Goal: Task Accomplishment & Management: Use online tool/utility

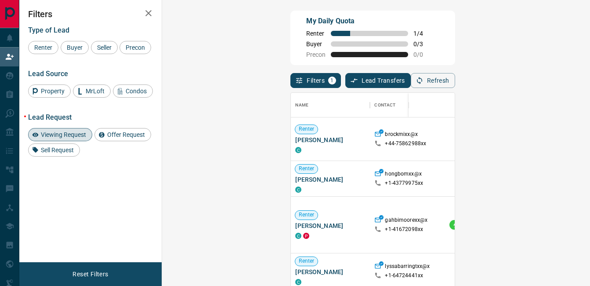
scroll to position [208, 403]
click at [68, 131] on span "Viewing Request" at bounding box center [63, 134] width 51 height 7
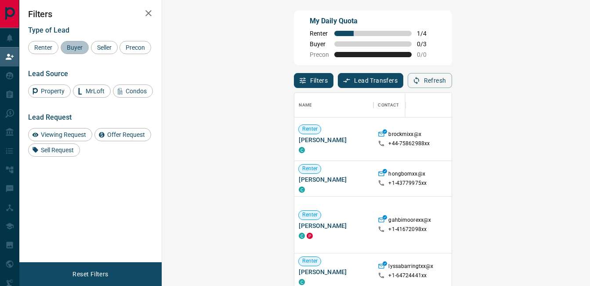
click at [80, 51] on span "Buyer" at bounding box center [75, 47] width 22 height 7
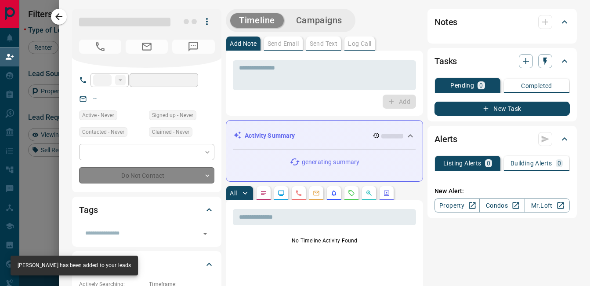
type input "**"
type input "**********"
type input "**"
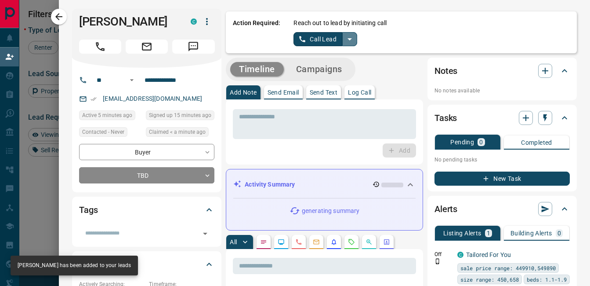
click at [348, 39] on icon "split button" at bounding box center [350, 39] width 4 height 2
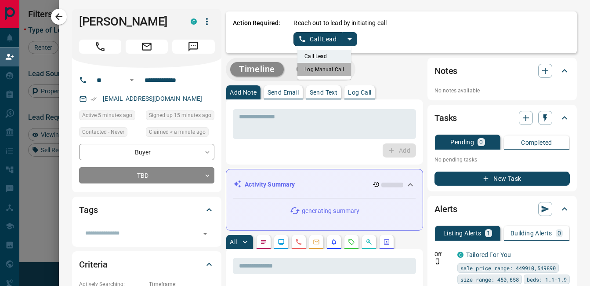
click at [315, 74] on li "Log Manual Call" at bounding box center [325, 69] width 54 height 13
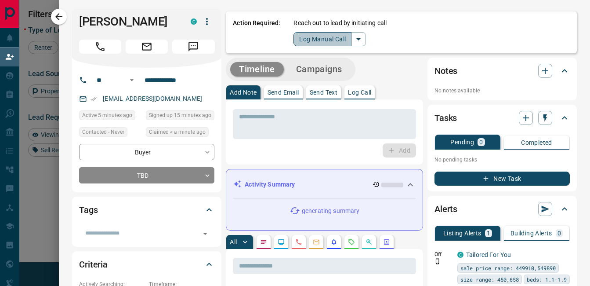
click at [323, 40] on button "Log Manual Call" at bounding box center [323, 39] width 58 height 14
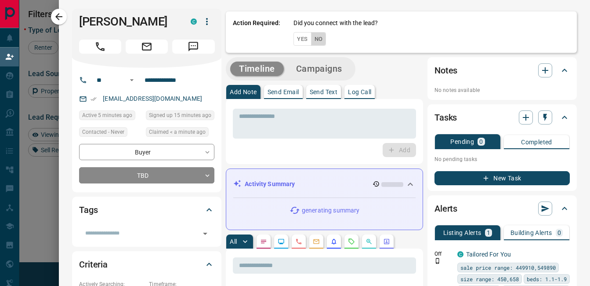
click at [315, 44] on button "No" at bounding box center [318, 39] width 15 height 14
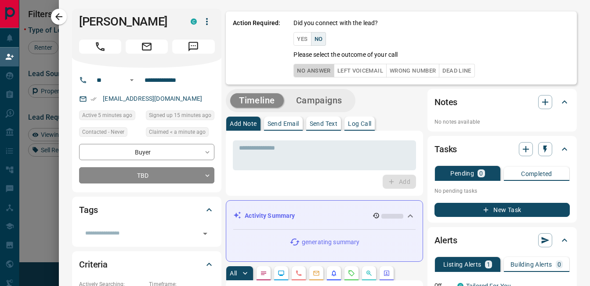
click at [316, 71] on button "No Answer" at bounding box center [314, 71] width 40 height 14
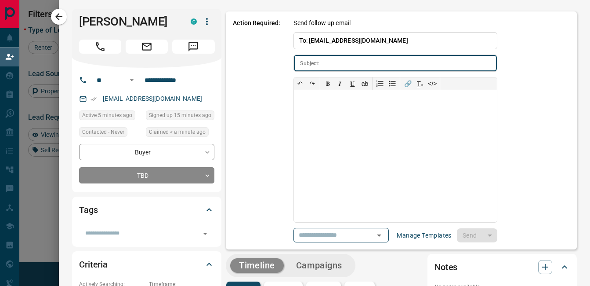
type input "**********"
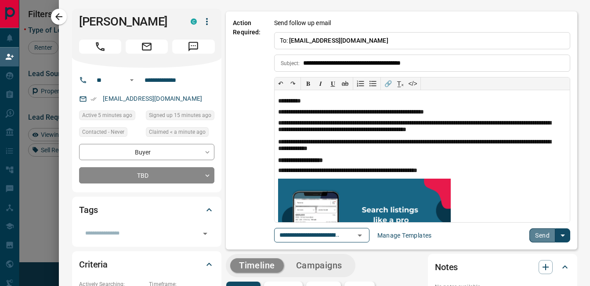
click at [543, 237] on button "Send" at bounding box center [543, 235] width 26 height 14
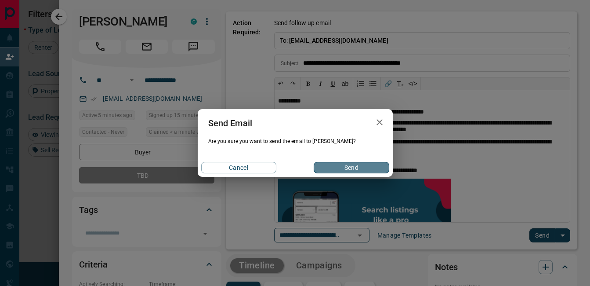
click at [342, 166] on button "Send" at bounding box center [351, 167] width 75 height 11
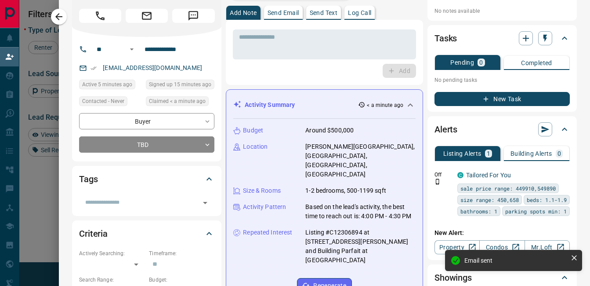
scroll to position [0, 0]
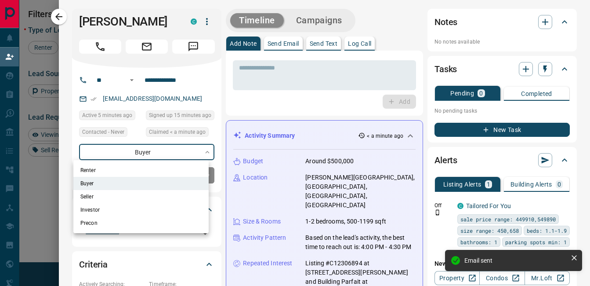
drag, startPoint x: 164, startPoint y: 155, endPoint x: 215, endPoint y: 198, distance: 67.7
click at [215, 198] on body "Lead Transfers Claim Leads My Leads Tasks Opportunities Deals Campaigns Automat…" at bounding box center [295, 123] width 590 height 246
click at [215, 198] on div at bounding box center [295, 143] width 590 height 286
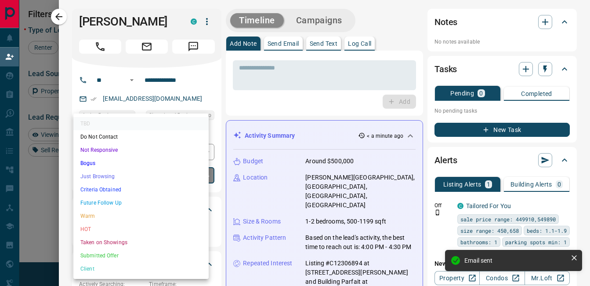
click at [181, 173] on body "Lead Transfers Claim Leads My Leads Tasks Opportunities Deals Campaigns Automat…" at bounding box center [295, 123] width 590 height 246
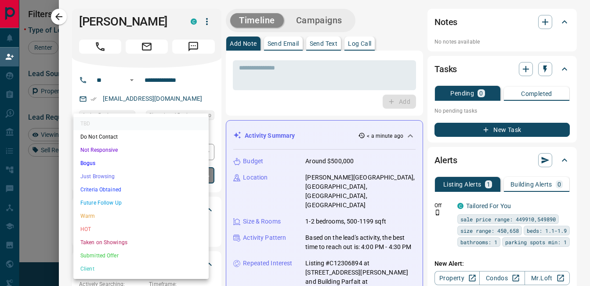
click at [131, 204] on li "Future Follow Up" at bounding box center [140, 202] width 135 height 13
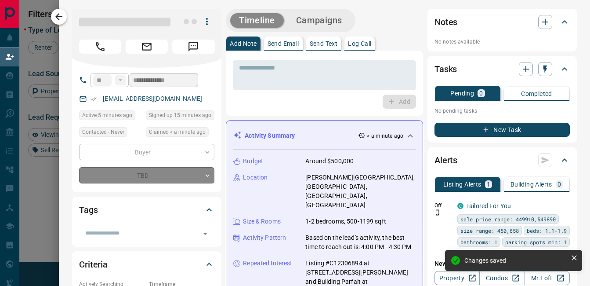
type input "*"
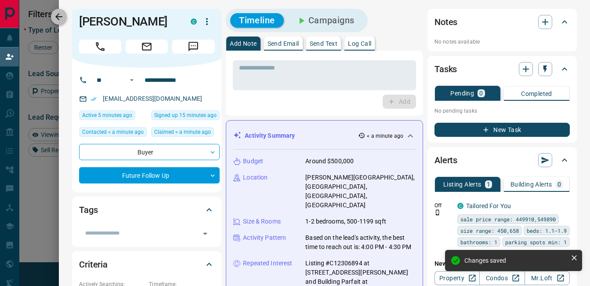
click at [65, 18] on button "button" at bounding box center [59, 17] width 16 height 16
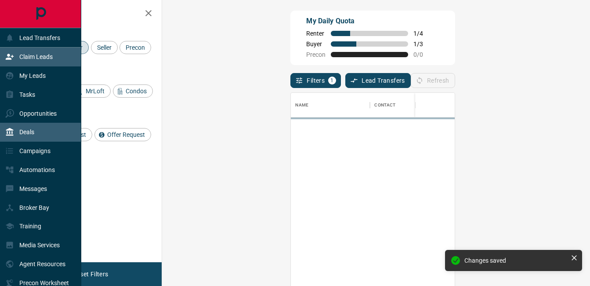
scroll to position [208, 403]
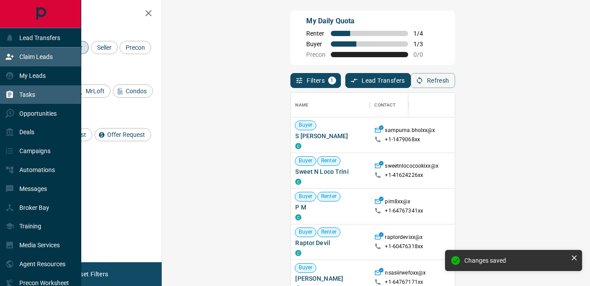
click at [43, 102] on div "Tasks" at bounding box center [40, 94] width 81 height 19
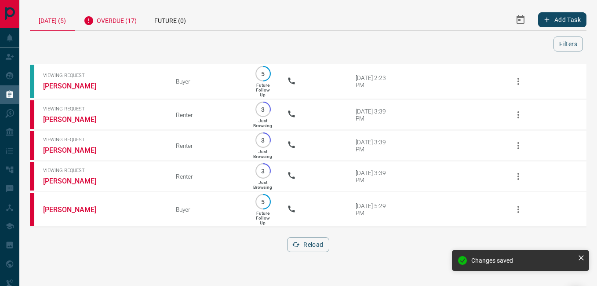
click at [129, 19] on div "Overdue (17)" at bounding box center [110, 20] width 71 height 22
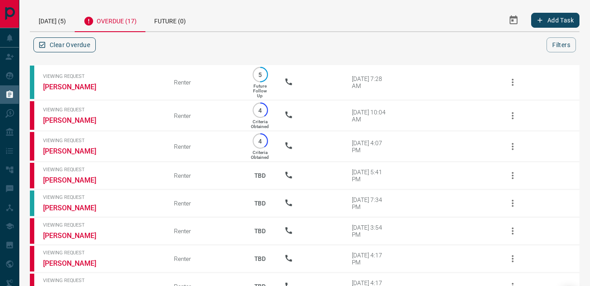
click at [90, 42] on button "Clear Overdue" at bounding box center [64, 44] width 62 height 15
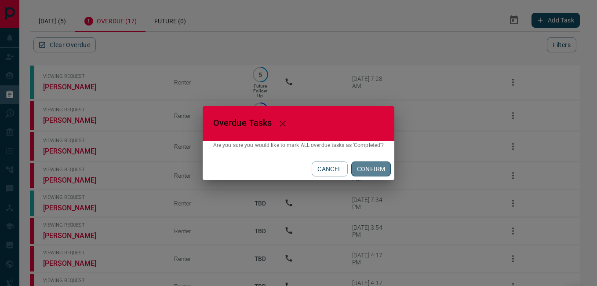
click at [371, 168] on button "CONFIRM" at bounding box center [371, 168] width 40 height 15
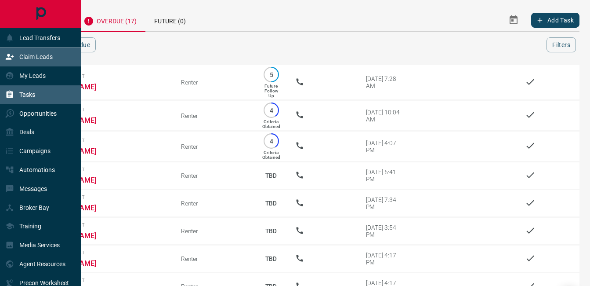
click at [31, 53] on div "Claim Leads" at bounding box center [28, 57] width 47 height 15
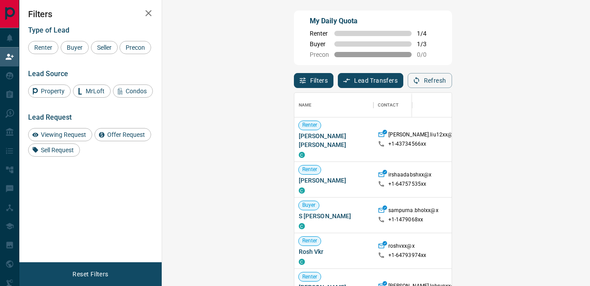
scroll to position [208, 403]
